Goal: Information Seeking & Learning: Learn about a topic

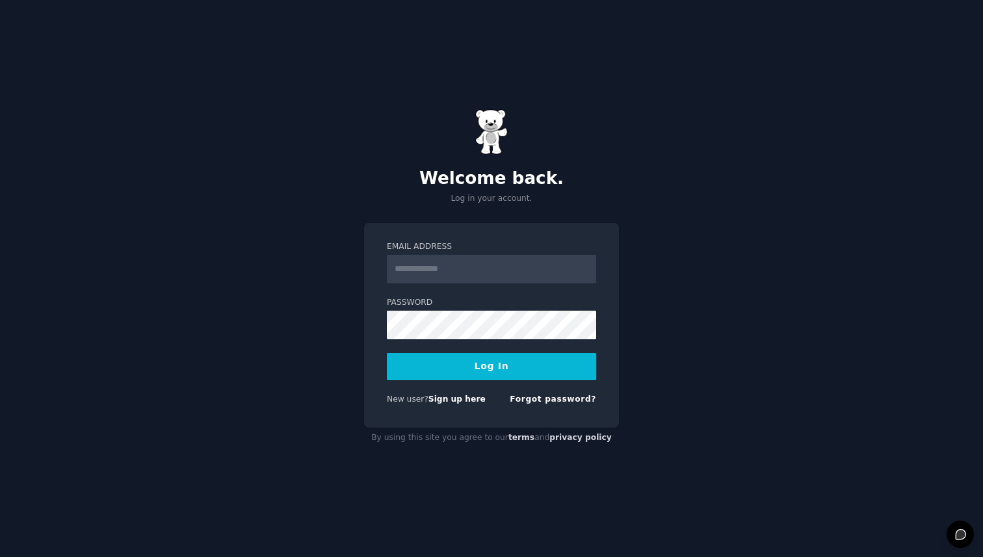
click at [485, 283] on form "Email Address Password Log In New user? Sign up here Forgot password?" at bounding box center [491, 325] width 209 height 169
click at [484, 271] on input "Email Address" at bounding box center [491, 269] width 209 height 29
click at [0, 557] on com-1password-button at bounding box center [0, 557] width 0 height 0
type input "**********"
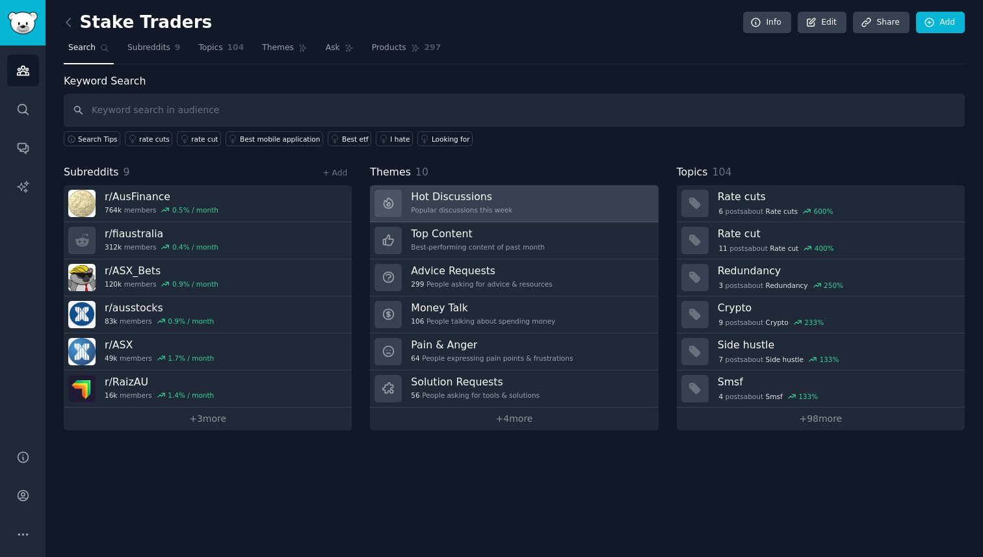
click at [525, 194] on link "Hot Discussions Popular discussions this week" at bounding box center [514, 203] width 288 height 37
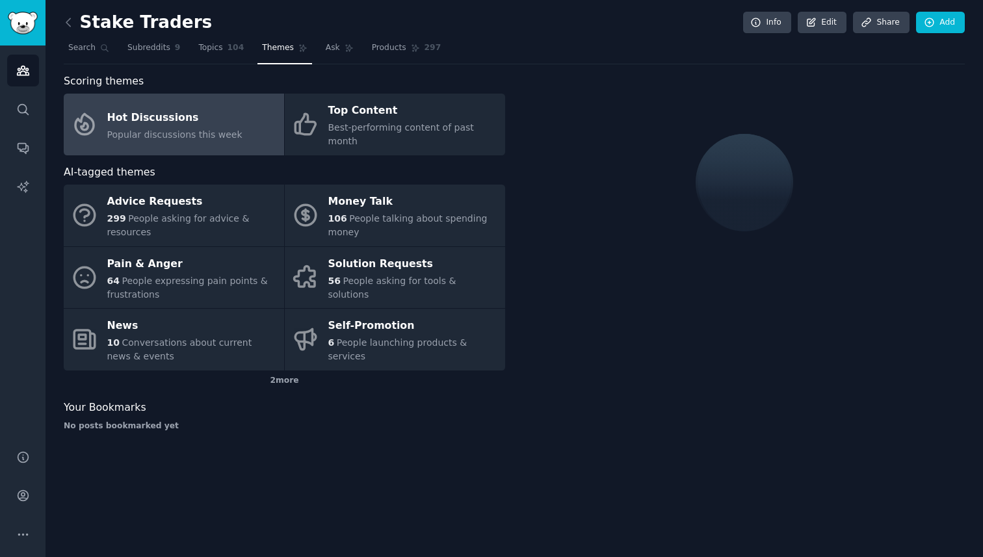
click at [238, 125] on link "Hot Discussions Popular discussions this week" at bounding box center [174, 125] width 220 height 62
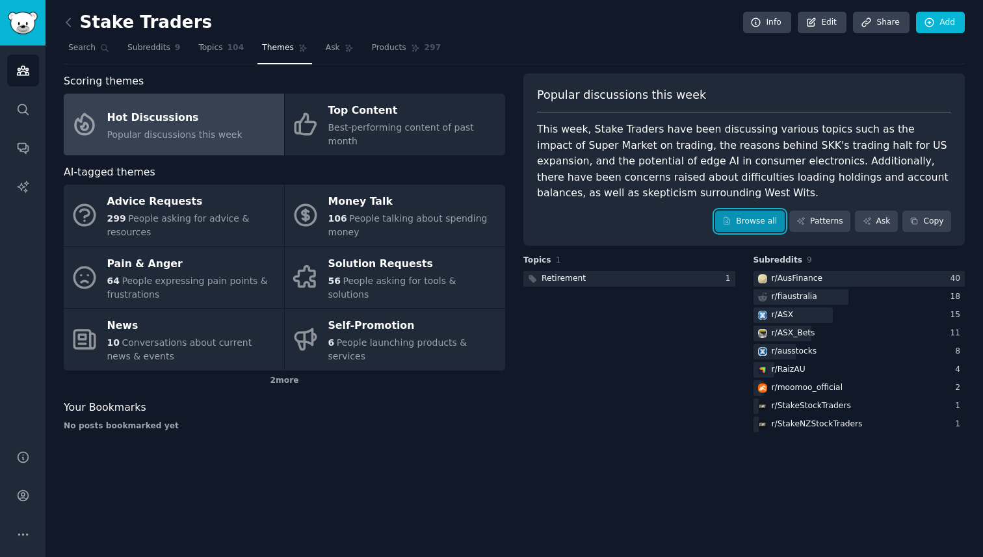
click at [756, 226] on link "Browse all" at bounding box center [750, 222] width 70 height 22
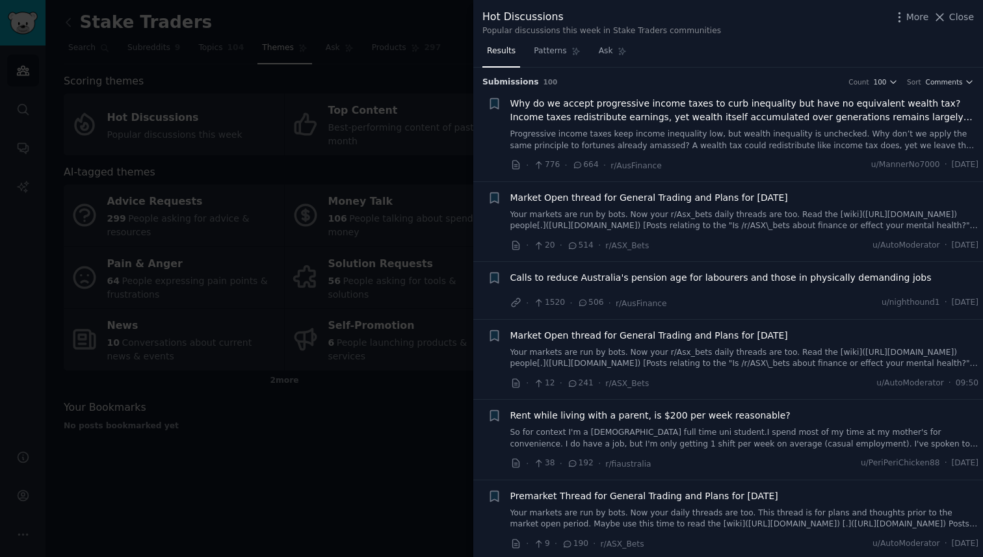
click at [944, 86] on h3 "Submission s 100 Count 100 Sort Comments" at bounding box center [728, 83] width 492 height 12
click at [943, 83] on span "Comments" at bounding box center [944, 81] width 37 height 9
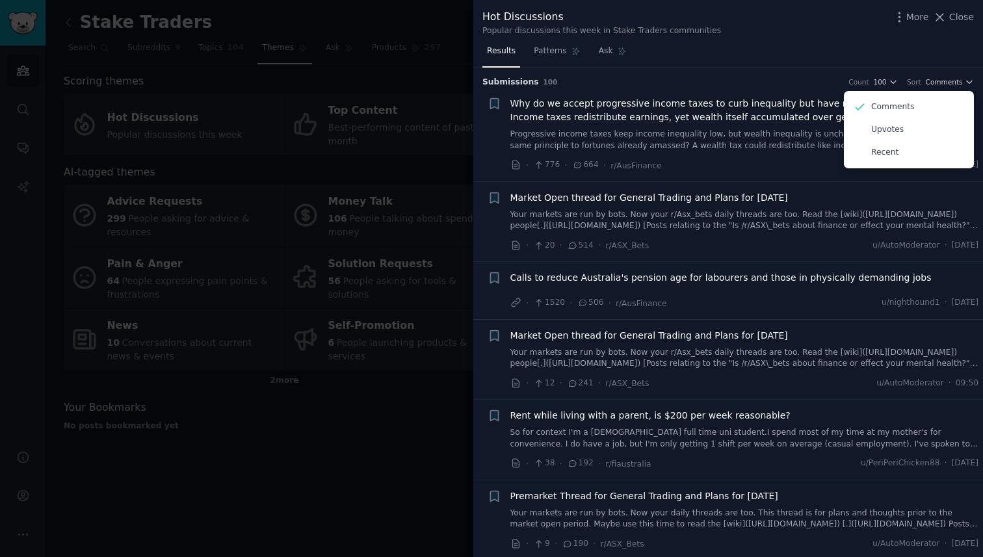
click at [906, 51] on div "Results Patterns Ask" at bounding box center [728, 54] width 510 height 27
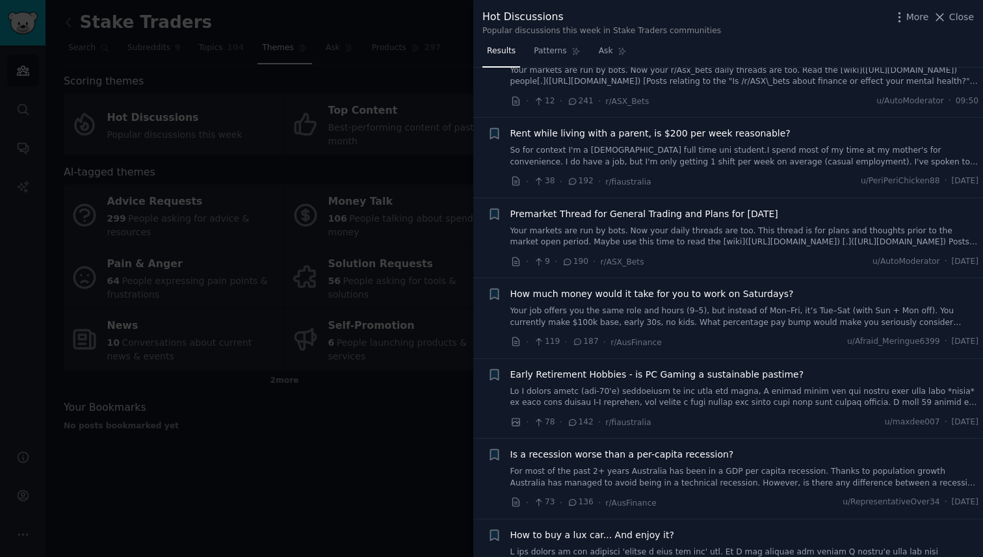
scroll to position [256, 0]
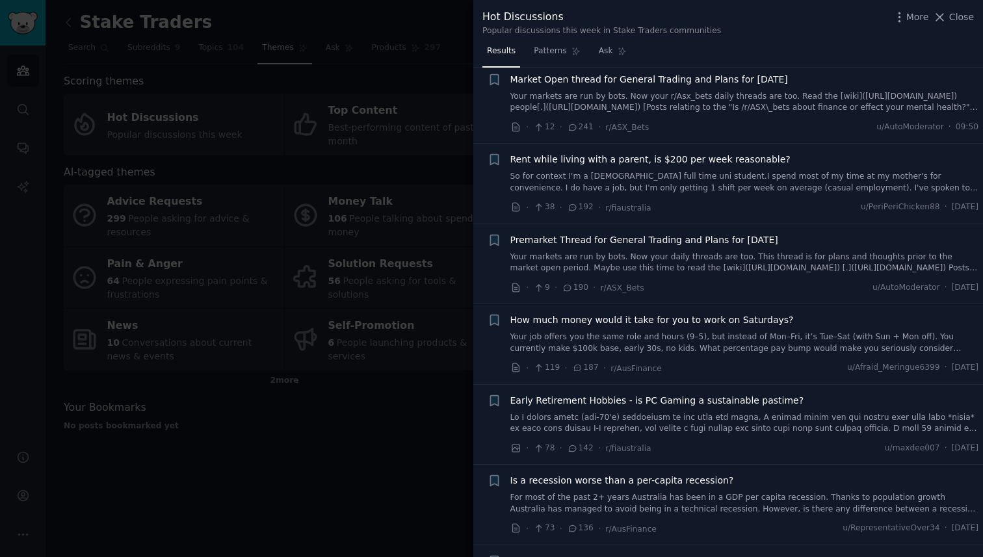
click at [737, 77] on span "Market Open thread for General Trading and Plans for Friday, October 03, 2025" at bounding box center [649, 80] width 278 height 14
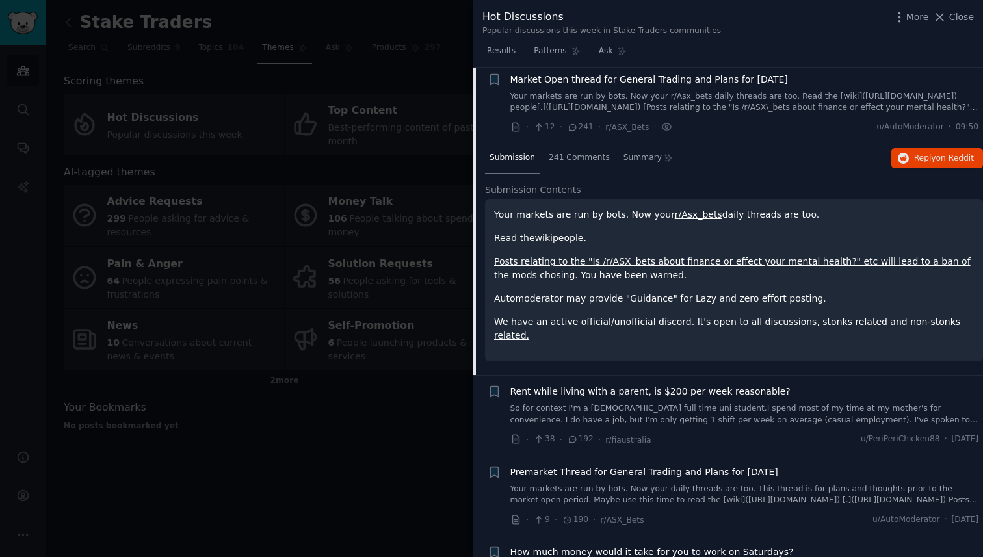
scroll to position [252, 0]
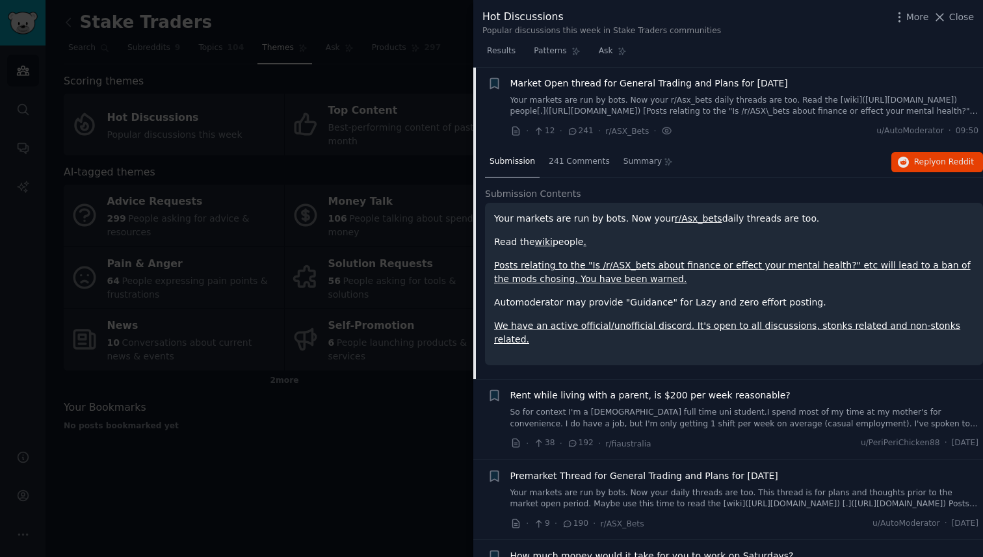
click at [715, 83] on span "Market Open thread for General Trading and Plans for Friday, October 03, 2025" at bounding box center [649, 84] width 278 height 14
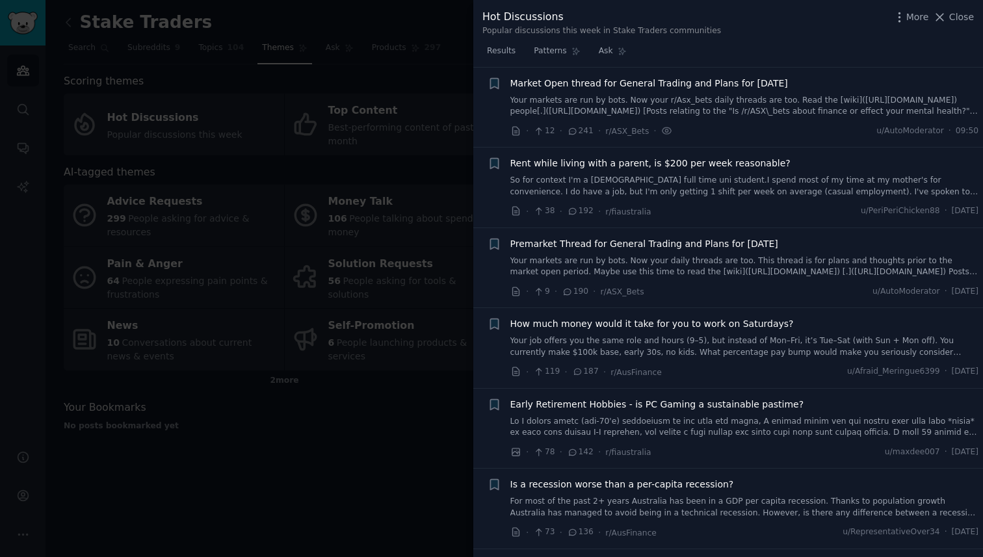
click at [717, 85] on span "Market Open thread for General Trading and Plans for Friday, October 03, 2025" at bounding box center [649, 84] width 278 height 14
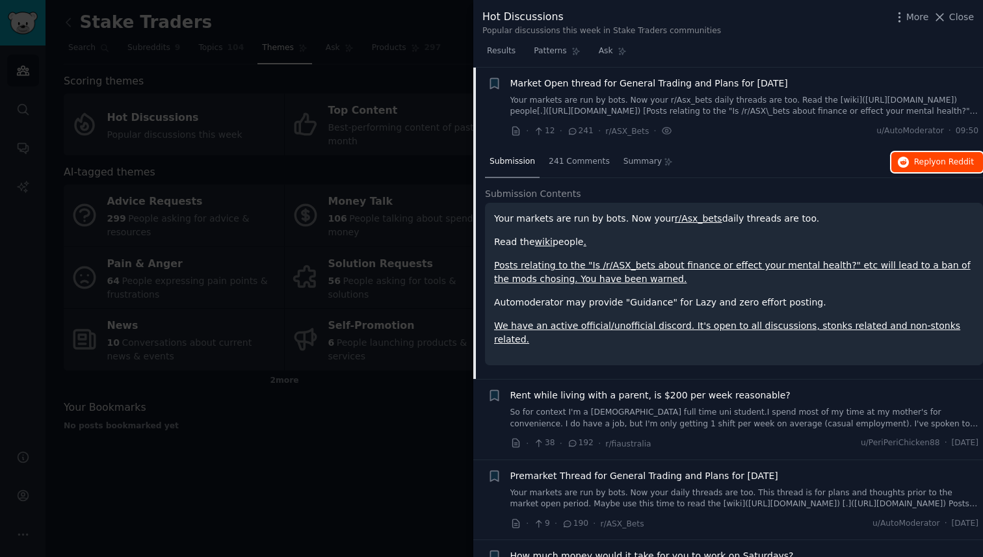
click at [919, 167] on span "Reply on Reddit" at bounding box center [944, 163] width 60 height 12
click at [962, 17] on span "Close" at bounding box center [961, 17] width 25 height 14
